Goal: Contribute content

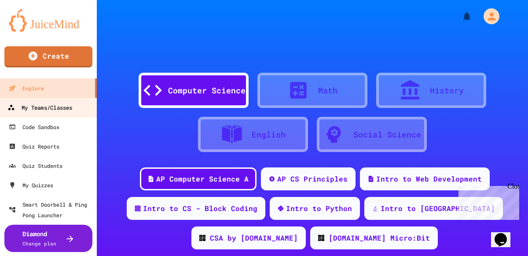
click at [63, 107] on div "My Teams/Classes" at bounding box center [39, 107] width 65 height 11
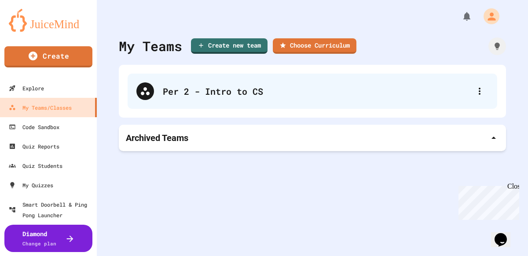
click at [184, 91] on div "Per 2 - Intro to CS" at bounding box center [317, 90] width 308 height 13
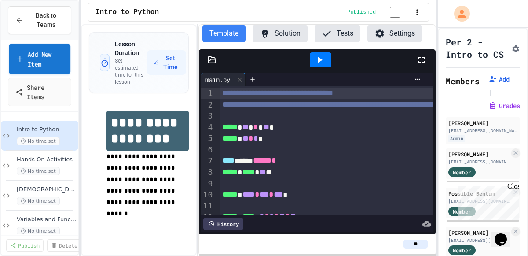
click at [42, 58] on link "Add New Item" at bounding box center [40, 59] width 62 height 30
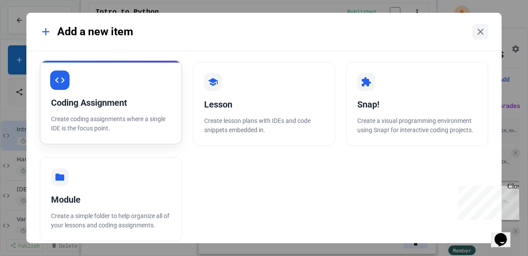
click at [116, 116] on p "Create coding assignments where a single IDE is the focus point." at bounding box center [111, 123] width 120 height 18
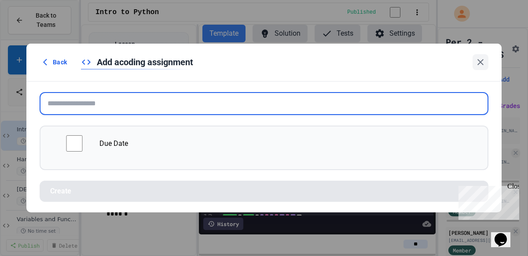
click at [152, 102] on input "text" at bounding box center [264, 103] width 449 height 23
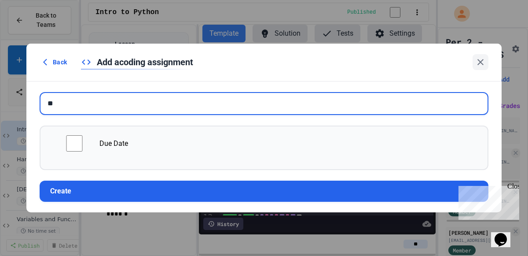
type input "*"
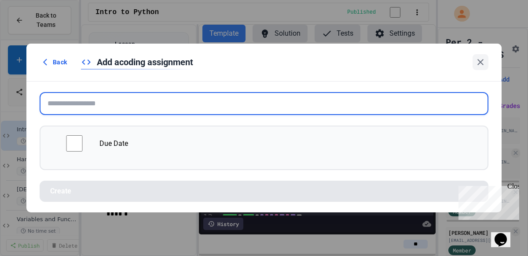
type input "*"
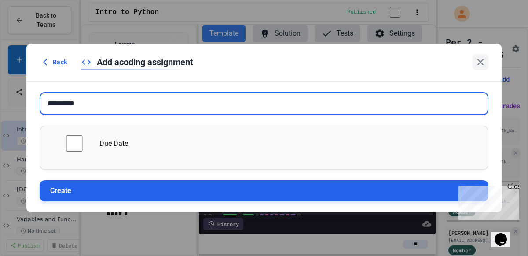
type input "*********"
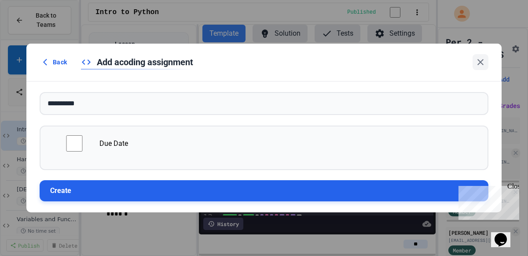
click at [154, 184] on button "Create" at bounding box center [264, 190] width 449 height 21
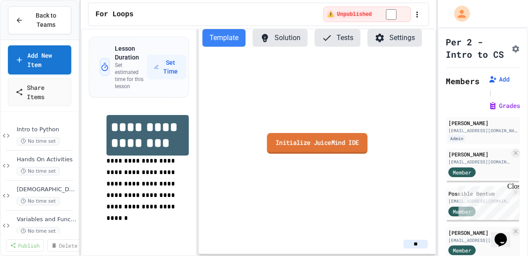
click at [333, 142] on link "Initialize JuiceMind IDE" at bounding box center [317, 142] width 101 height 21
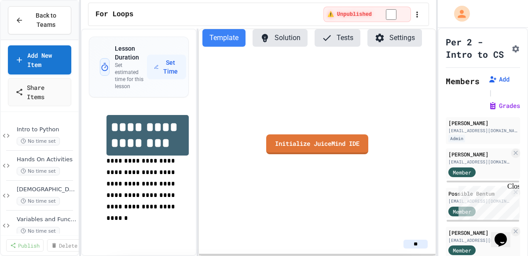
scroll to position [340, 0]
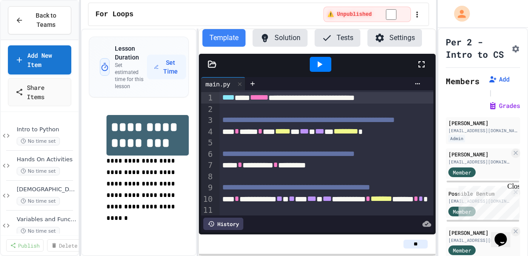
click at [361, 145] on div at bounding box center [392, 142] width 346 height 11
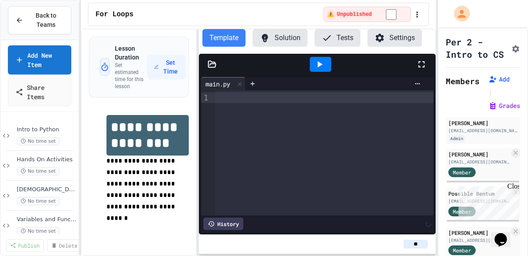
click at [361, 145] on div at bounding box center [324, 152] width 218 height 125
